Goal: Task Accomplishment & Management: Manage account settings

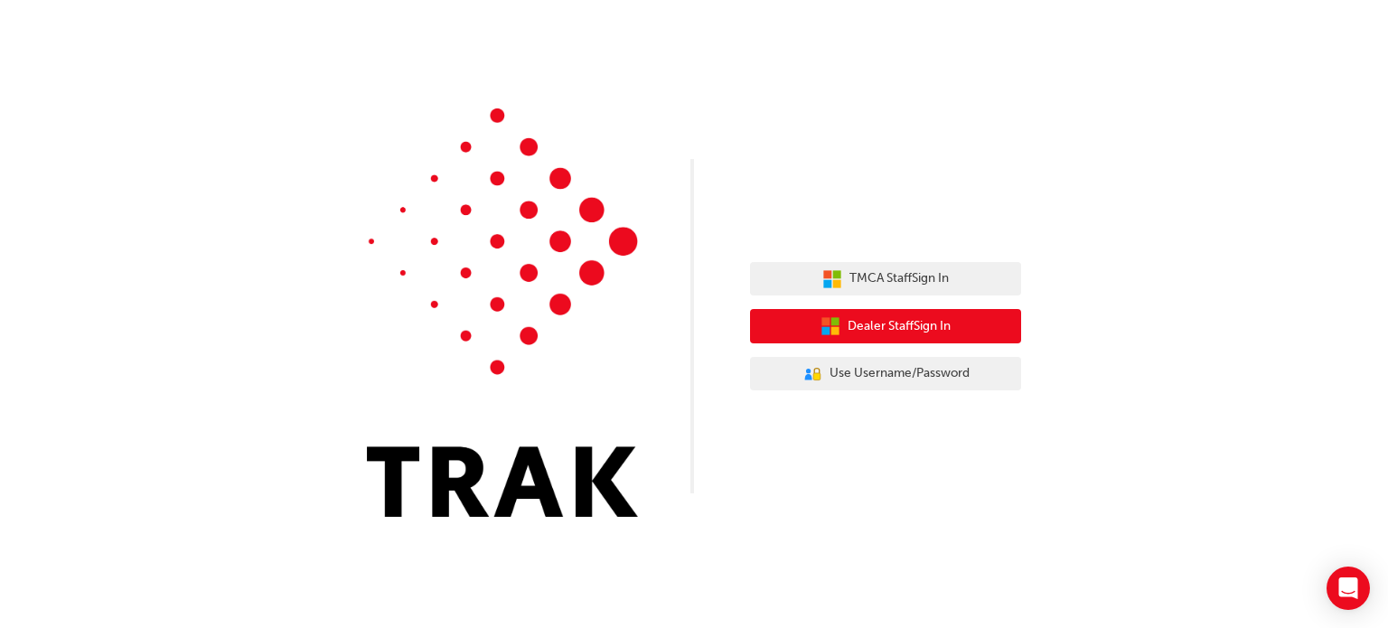
click at [833, 323] on icon "button" at bounding box center [836, 321] width 8 height 8
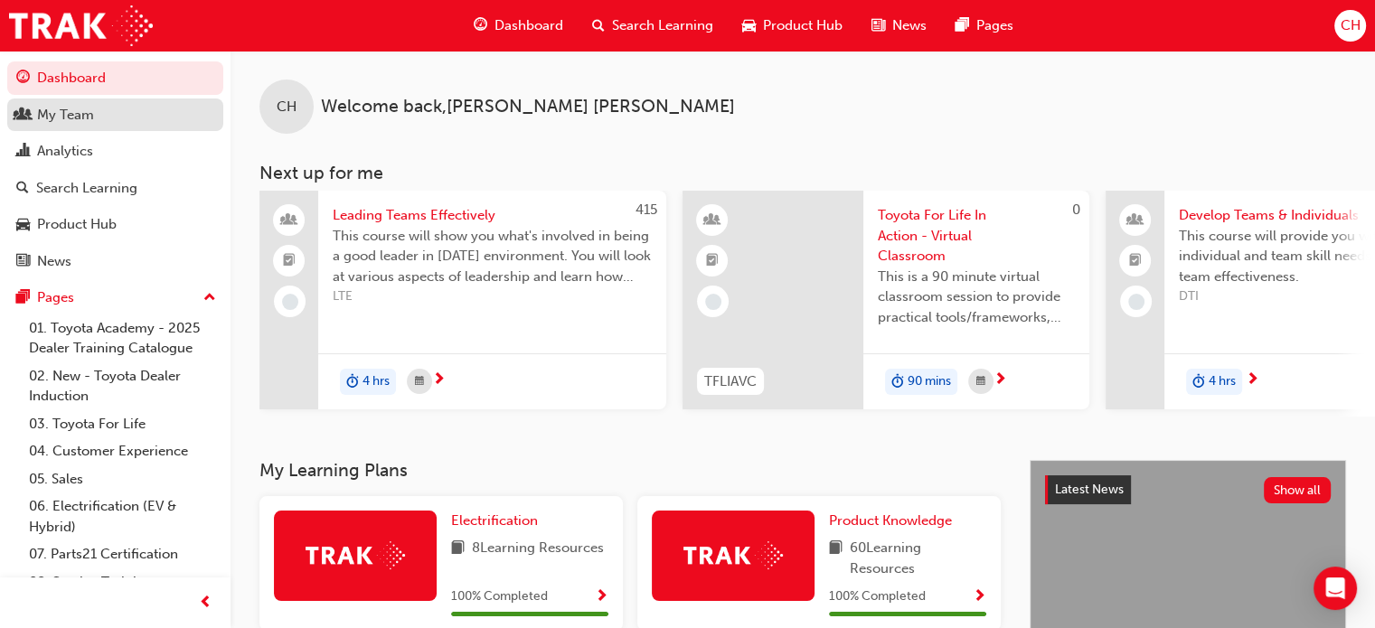
click at [36, 109] on div "My Team" at bounding box center [115, 115] width 198 height 23
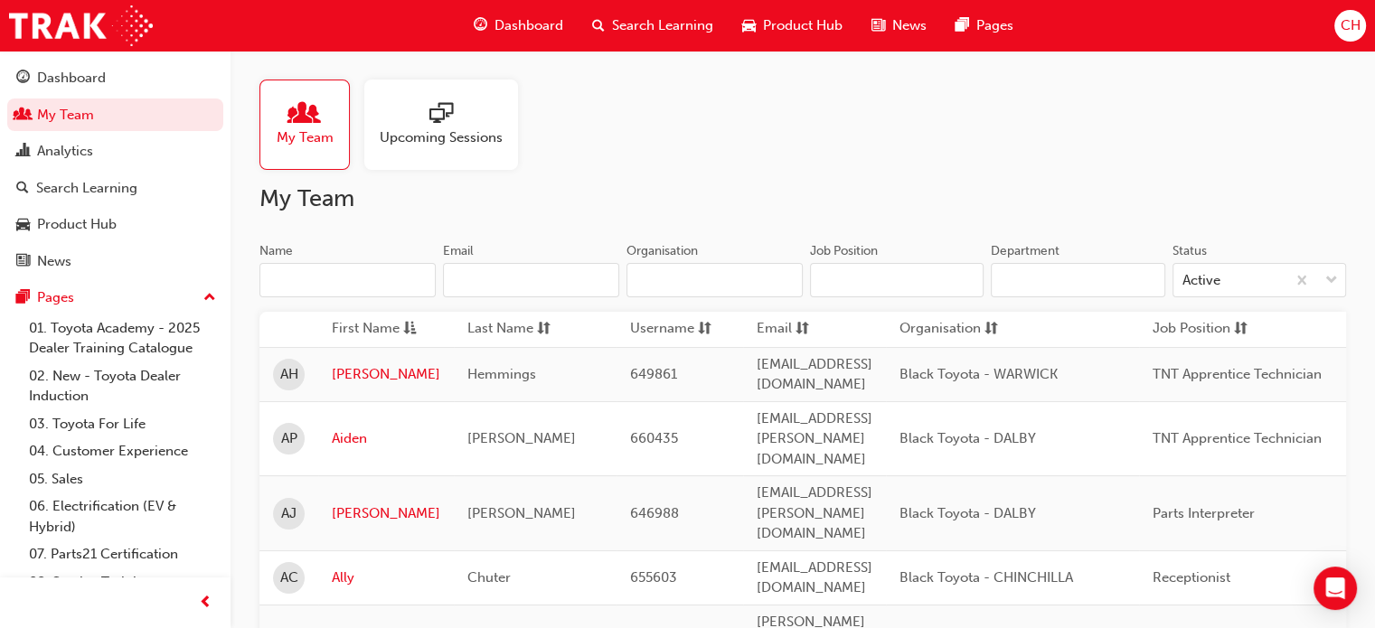
click at [1348, 26] on span "CH" at bounding box center [1350, 25] width 20 height 21
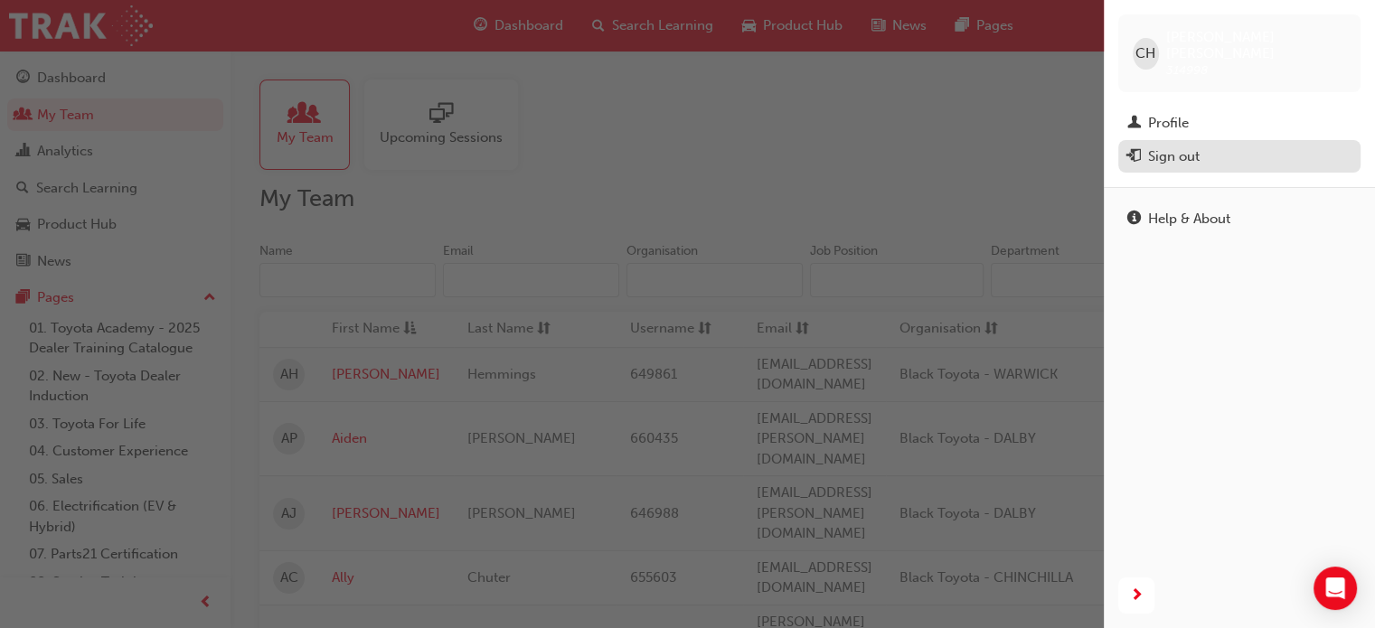
click at [1171, 146] on div "Sign out" at bounding box center [1174, 156] width 52 height 21
